Goal: Book appointment/travel/reservation

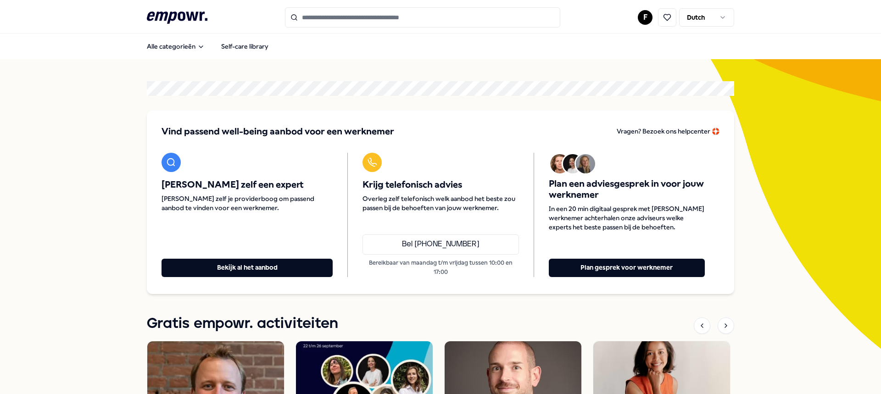
click at [781, 21] on header ".empowr-logo_svg__cls-1{fill:#03032f} F Dutch" at bounding box center [440, 16] width 881 height 33
click at [645, 18] on html ".empowr-logo_svg__cls-1{fill:#03032f} F Dutch Alle categorieën Self-care librar…" at bounding box center [440, 197] width 881 height 394
click at [625, 73] on div "Boekingen" at bounding box center [641, 74] width 91 height 27
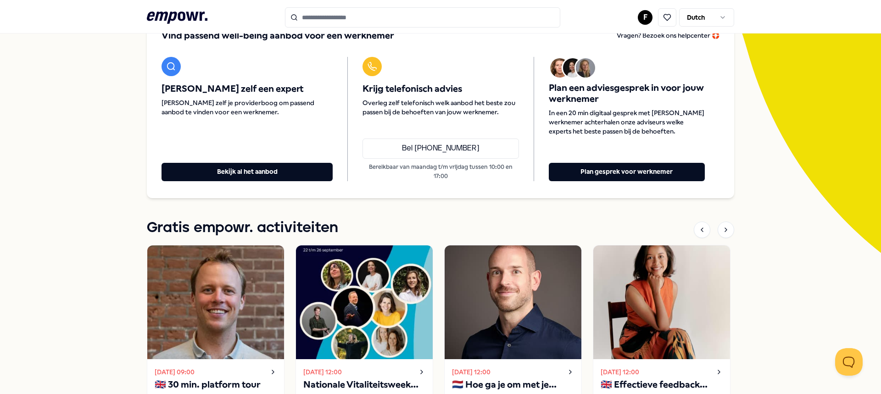
scroll to position [81, 0]
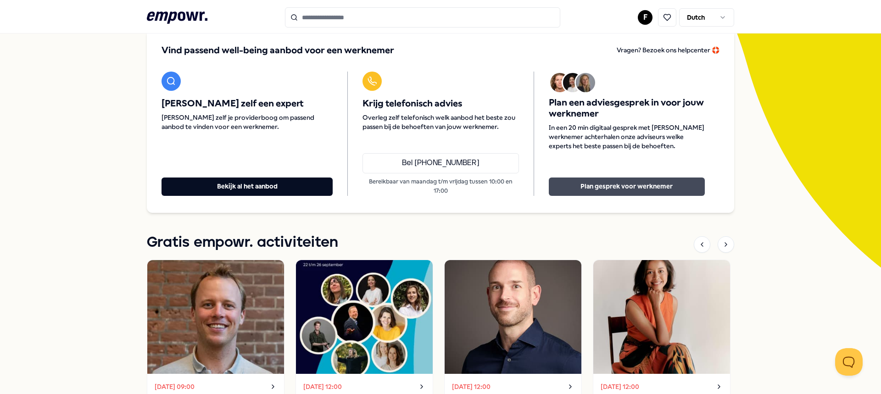
click at [609, 183] on button "Plan gesprek voor werknemer" at bounding box center [627, 187] width 156 height 18
